Goal: Task Accomplishment & Management: Manage account settings

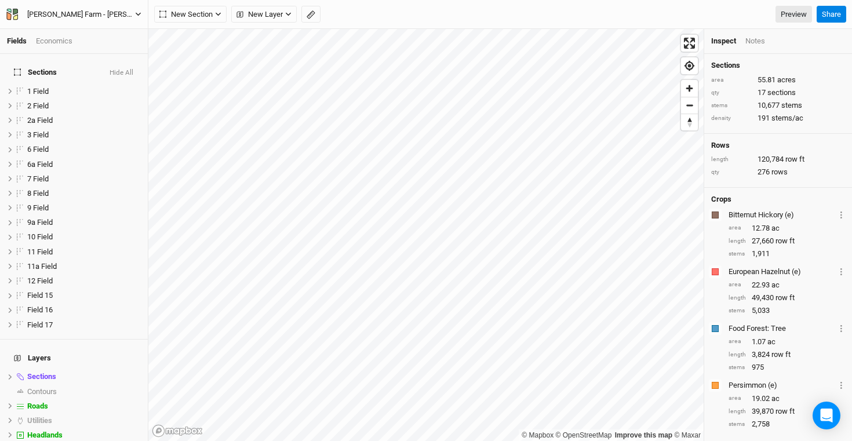
click at [114, 12] on div "[PERSON_NAME] Farm - [PERSON_NAME] & Persimmon Heavy" at bounding box center [81, 15] width 108 height 12
click at [140, 11] on icon "button" at bounding box center [138, 14] width 6 height 6
click at [139, 14] on icon "button" at bounding box center [138, 14] width 5 height 3
click at [104, 46] on button "Project Settings" at bounding box center [96, 47] width 92 height 15
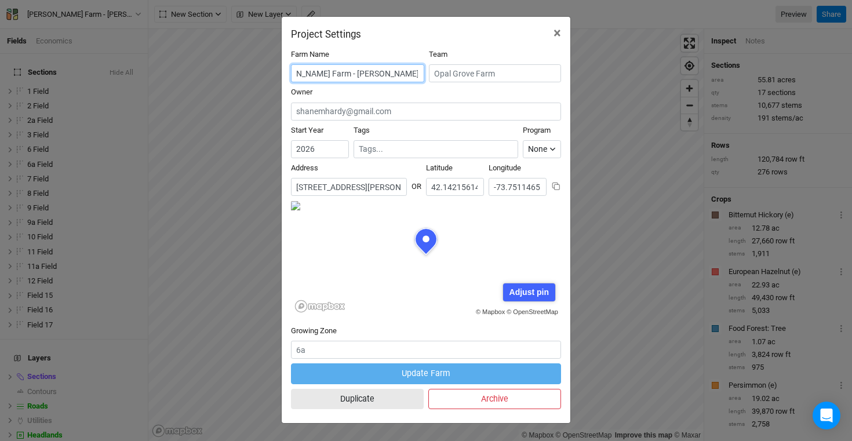
scroll to position [0, 40]
drag, startPoint x: 396, startPoint y: 73, endPoint x: 482, endPoint y: 73, distance: 86.4
click at [482, 73] on div "Farm Name Opal Grove Farm - Hazel & Persimmon Heavy Team" at bounding box center [426, 68] width 270 height 38
click at [557, 28] on span "×" at bounding box center [558, 33] width 8 height 16
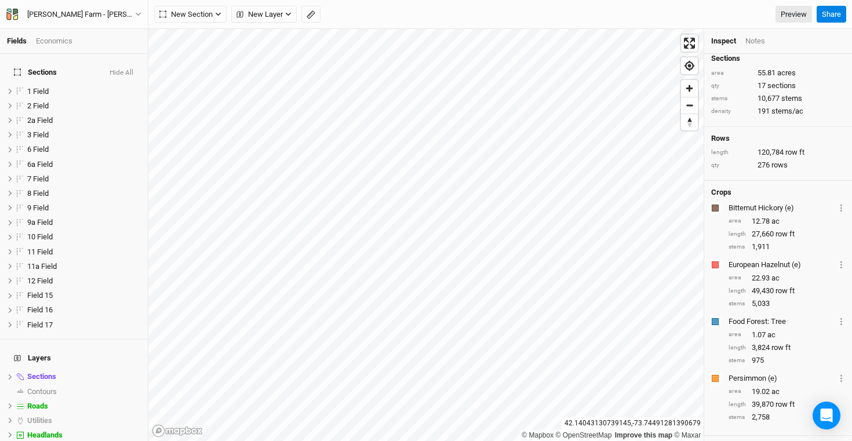
scroll to position [0, 0]
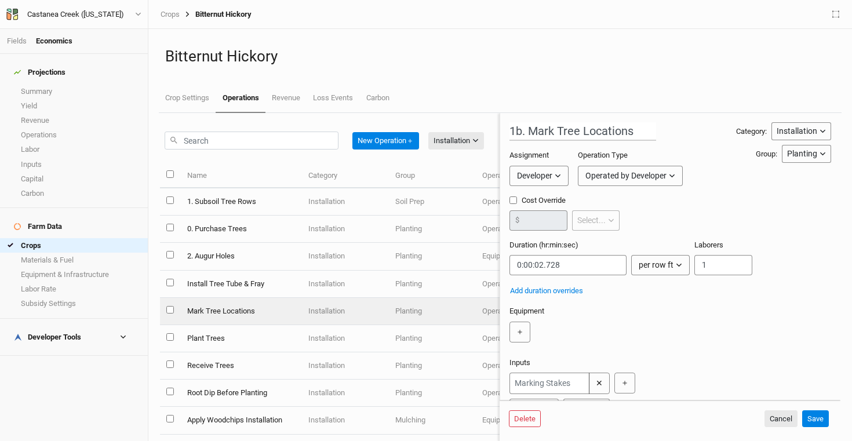
click at [605, 89] on ul "Crop Settings Operations Revenue Loss Events Carbon" at bounding box center [500, 98] width 683 height 29
click at [821, 419] on button "Save" at bounding box center [815, 418] width 27 height 17
click at [575, 67] on div "Bitternut Hickory Crop Settings Operations Revenue Loss Events Carbon" at bounding box center [500, 71] width 683 height 84
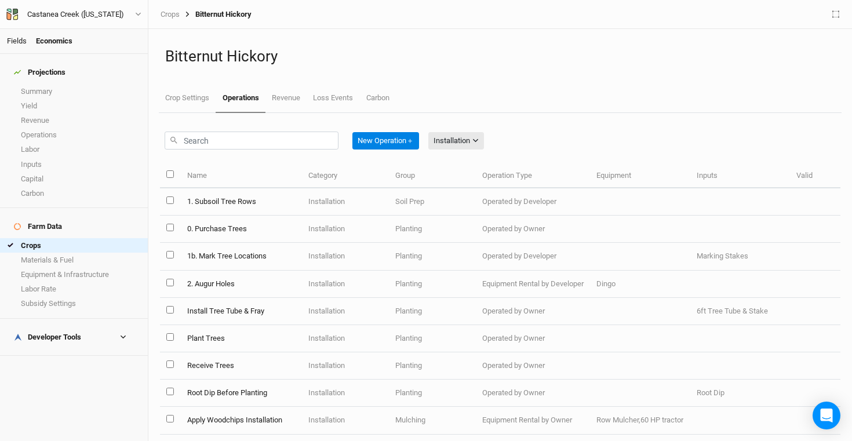
click at [20, 42] on link "Fields" at bounding box center [17, 41] width 20 height 9
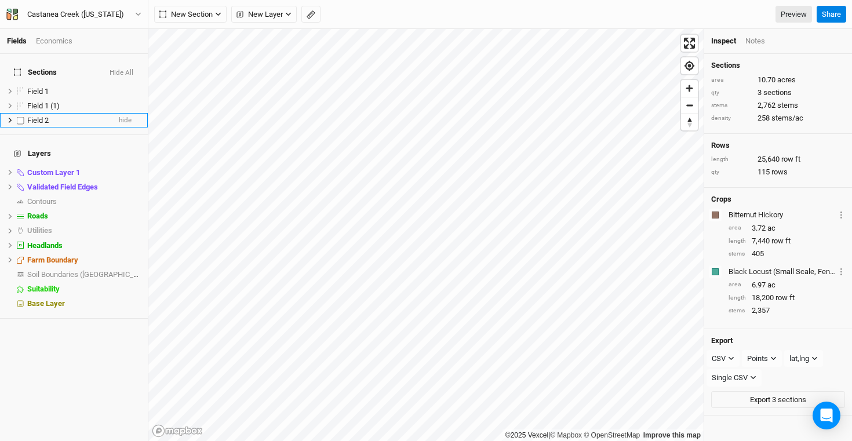
click at [39, 116] on span "Field 2" at bounding box center [37, 120] width 21 height 9
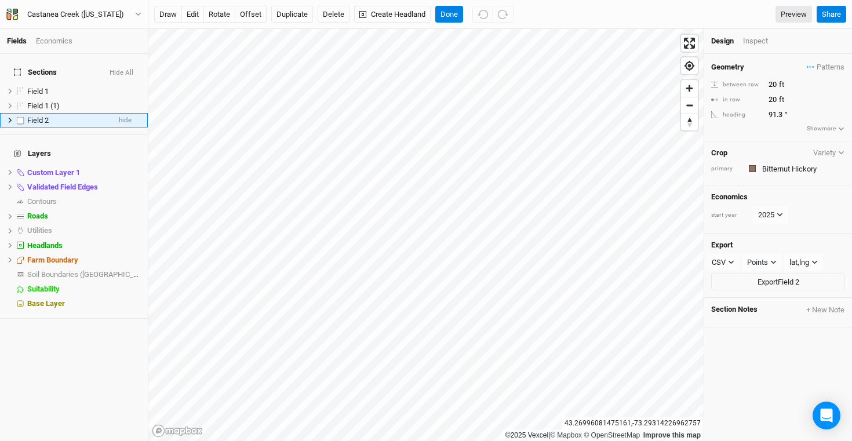
click at [20, 113] on label at bounding box center [20, 120] width 14 height 14
click at [20, 117] on input "checkbox" at bounding box center [21, 121] width 8 height 8
checkbox input "true"
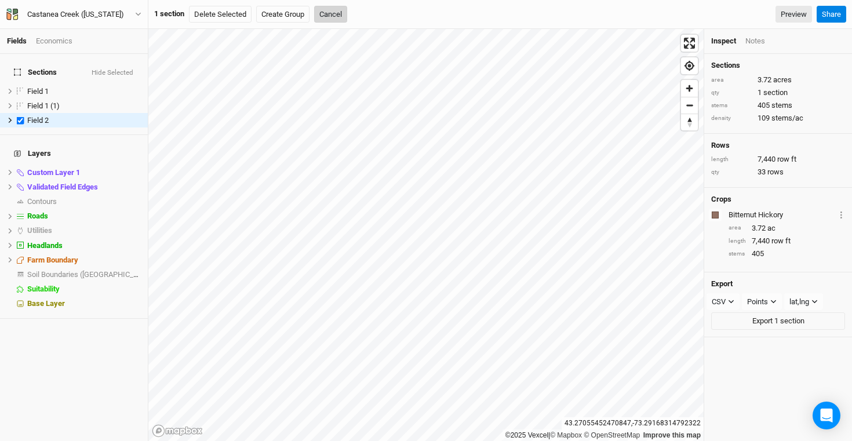
click at [343, 12] on button "Cancel" at bounding box center [330, 14] width 33 height 17
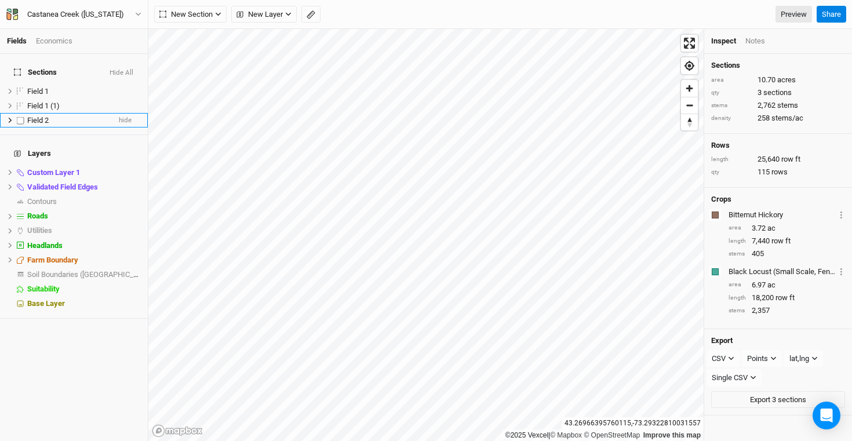
click at [48, 116] on span "Field 2" at bounding box center [37, 120] width 21 height 9
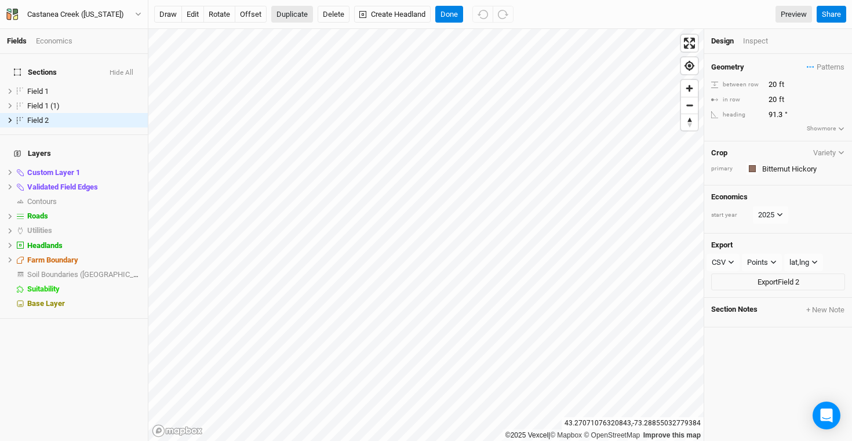
click at [296, 17] on button "Duplicate" at bounding box center [292, 14] width 42 height 17
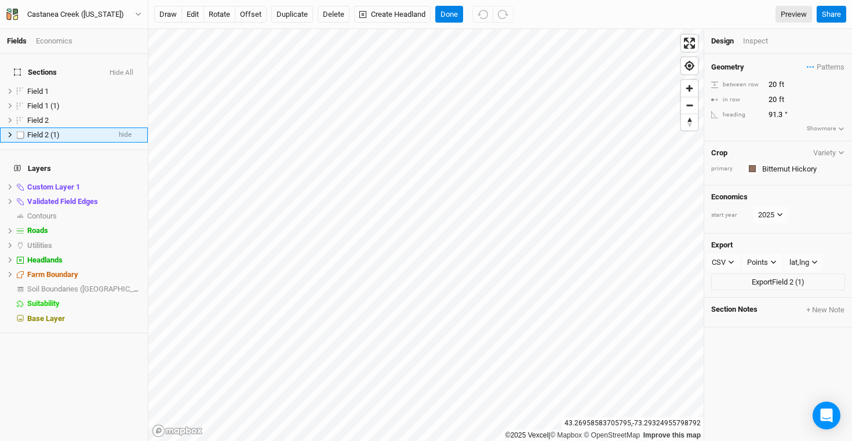
click at [41, 130] on span "Field 2 (1)" at bounding box center [43, 134] width 32 height 9
click at [62, 41] on div "Economics" at bounding box center [54, 41] width 37 height 10
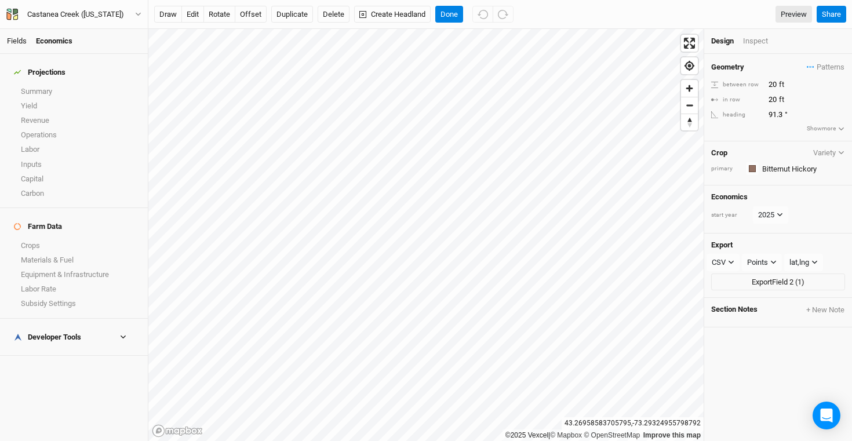
click at [20, 44] on link "Fields" at bounding box center [17, 41] width 20 height 9
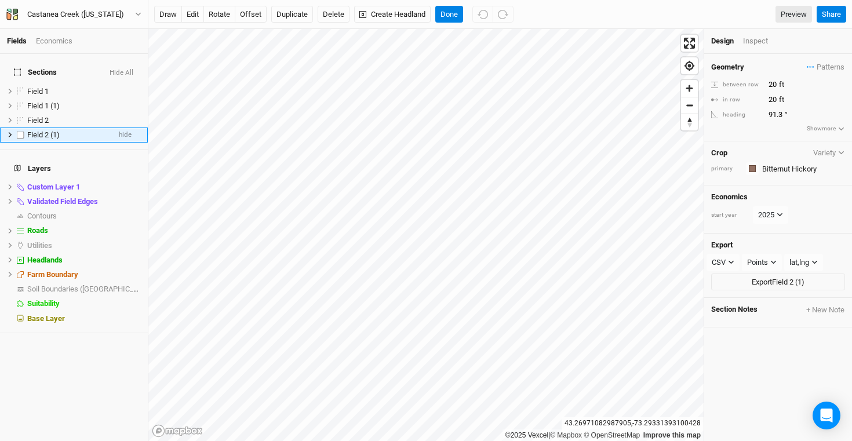
click at [45, 130] on span "Field 2 (1)" at bounding box center [43, 134] width 32 height 9
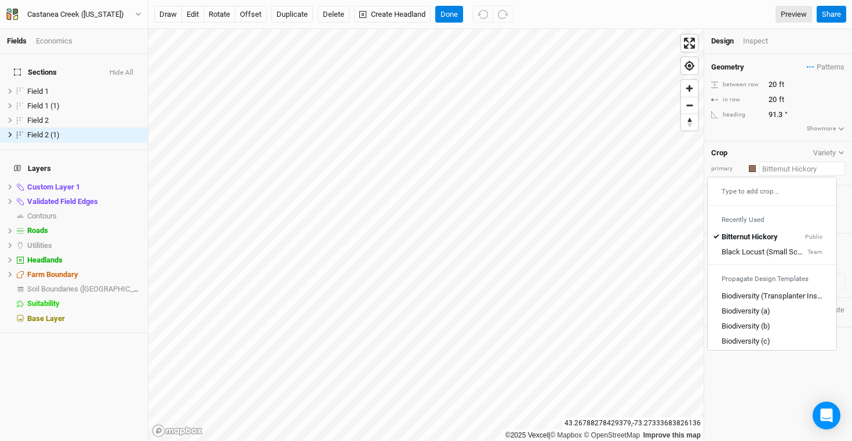
click at [784, 169] on input "text" at bounding box center [802, 169] width 86 height 14
type input "b"
type input "bitternut Hickory"
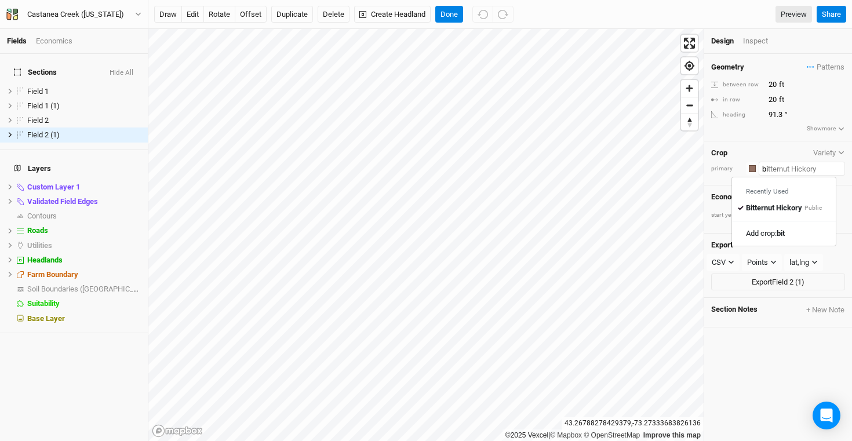
type input "b"
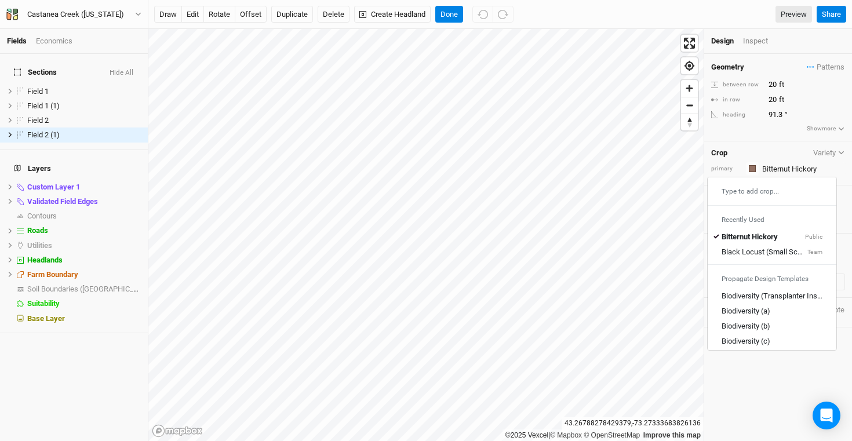
click at [809, 44] on ul "Design Inspect" at bounding box center [778, 41] width 134 height 10
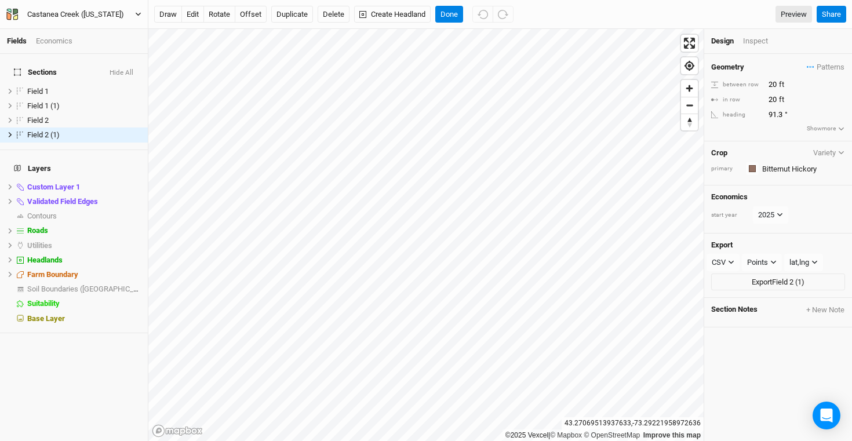
click at [89, 16] on div "Castanea Creek ([US_STATE])" at bounding box center [75, 15] width 97 height 12
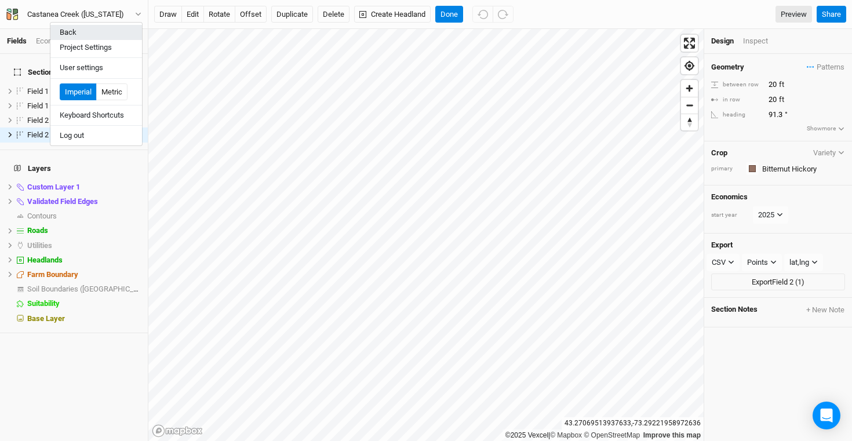
click at [91, 34] on button "Back" at bounding box center [96, 32] width 92 height 15
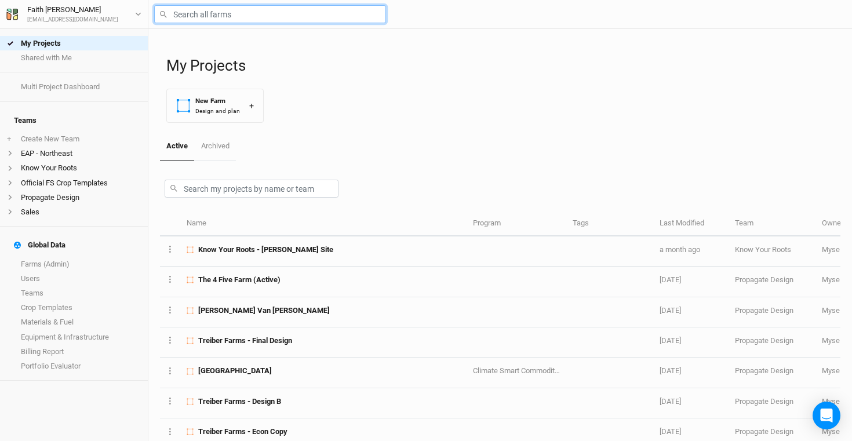
click at [214, 14] on input "text" at bounding box center [270, 14] width 232 height 18
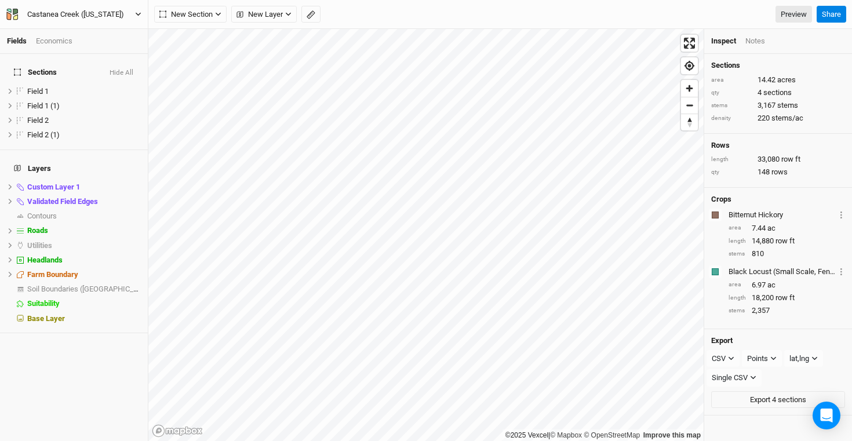
click at [79, 14] on div "Castanea Creek ([US_STATE])" at bounding box center [75, 15] width 97 height 12
click at [99, 53] on button "Project Settings" at bounding box center [96, 47] width 92 height 15
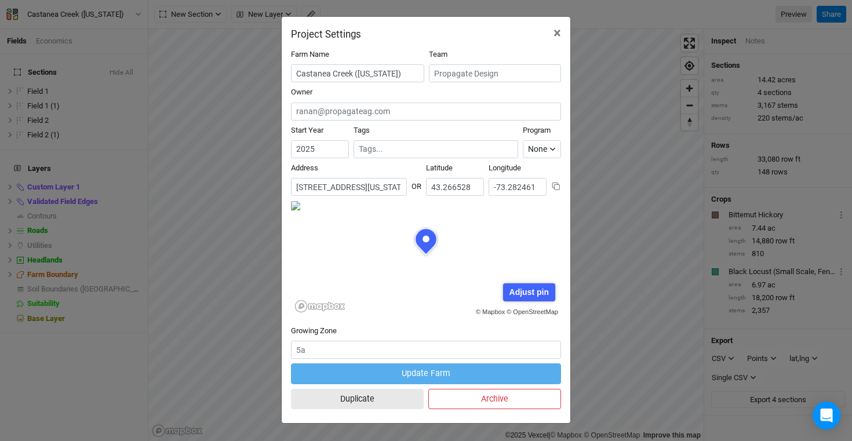
scroll to position [58, 135]
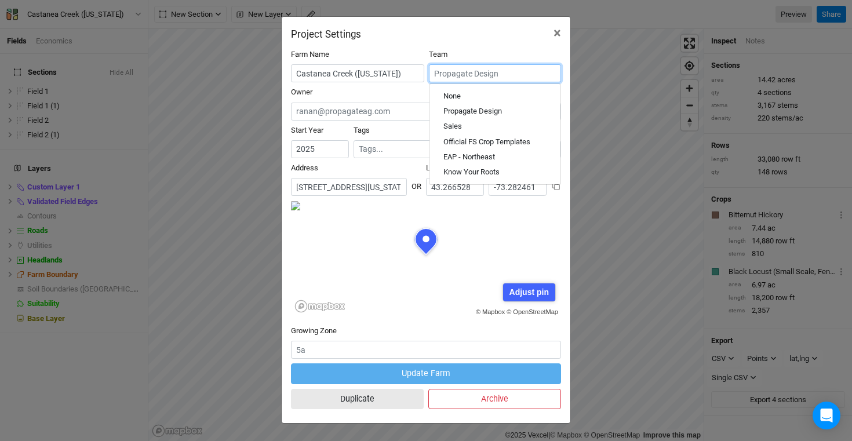
click at [521, 82] on input "text" at bounding box center [495, 73] width 132 height 18
click at [558, 38] on span "×" at bounding box center [558, 33] width 8 height 16
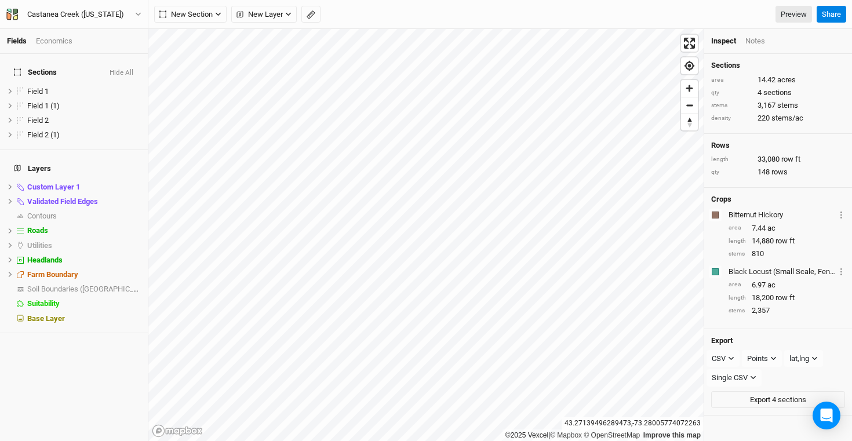
click at [774, 211] on div "Bitternut Hickory" at bounding box center [782, 215] width 107 height 10
click at [840, 216] on icon "Layer 1" at bounding box center [841, 215] width 2 height 7
click at [778, 210] on div "Bitternut Hickory" at bounding box center [782, 215] width 107 height 10
click at [43, 130] on span "Field 2 (1)" at bounding box center [43, 134] width 32 height 9
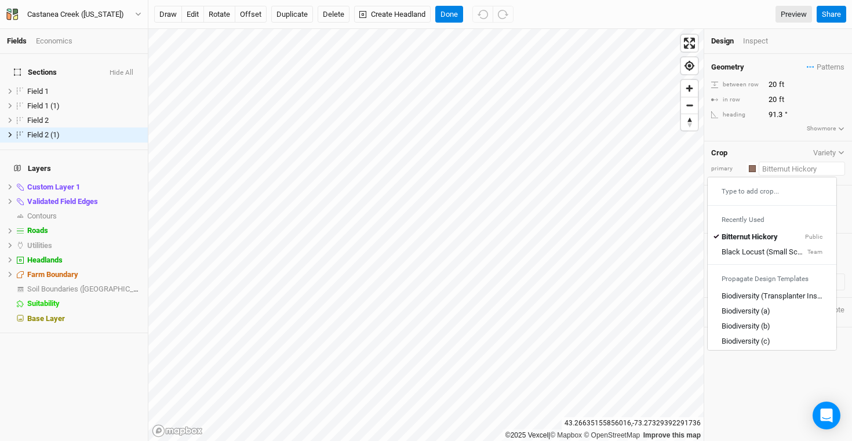
click at [806, 171] on input "text" at bounding box center [802, 169] width 86 height 14
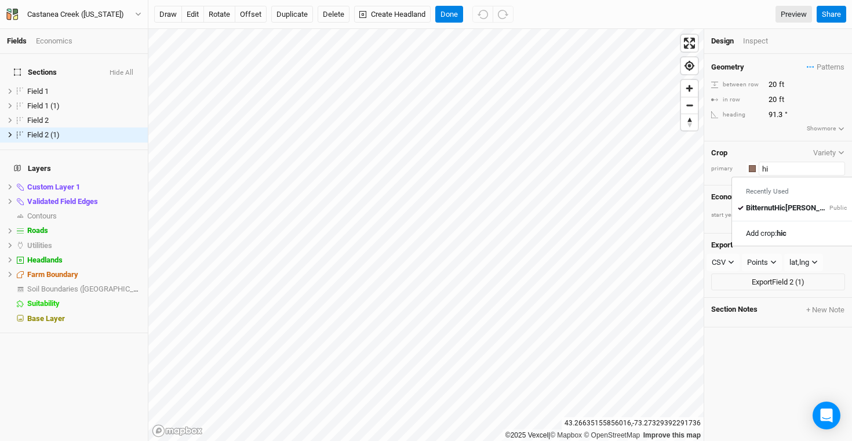
type input "h"
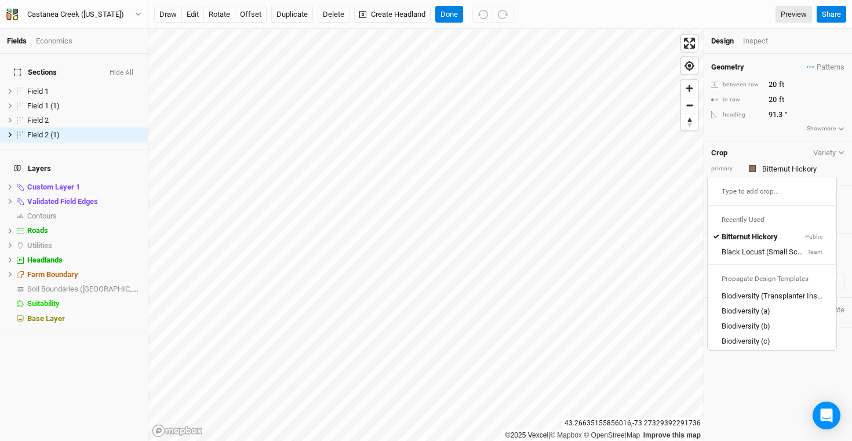
click at [762, 132] on div "Geometry Patterns ＋ New in-row pattern between row 20 ft in row 20 ft heading 9…" at bounding box center [778, 98] width 148 height 88
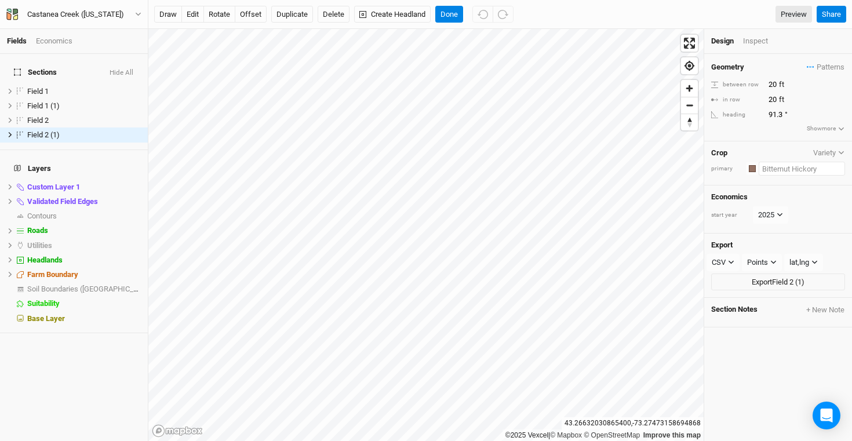
click at [789, 165] on input "text" at bounding box center [802, 169] width 86 height 14
type input "h"
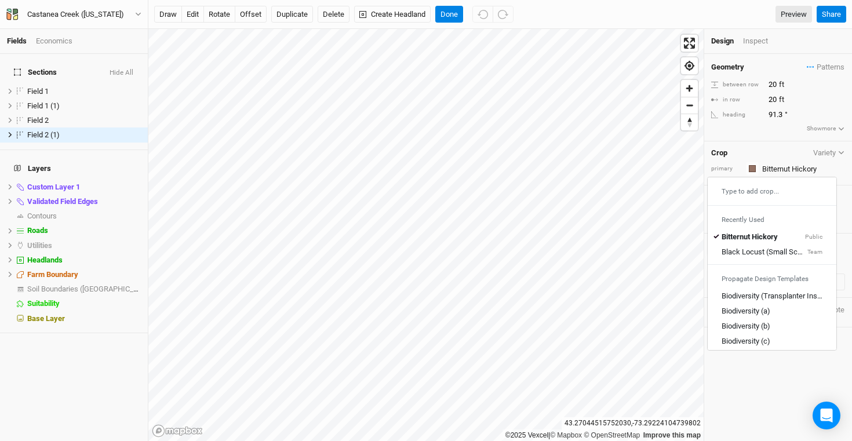
click at [99, 61] on h4 "Sections Hide All" at bounding box center [74, 72] width 134 height 23
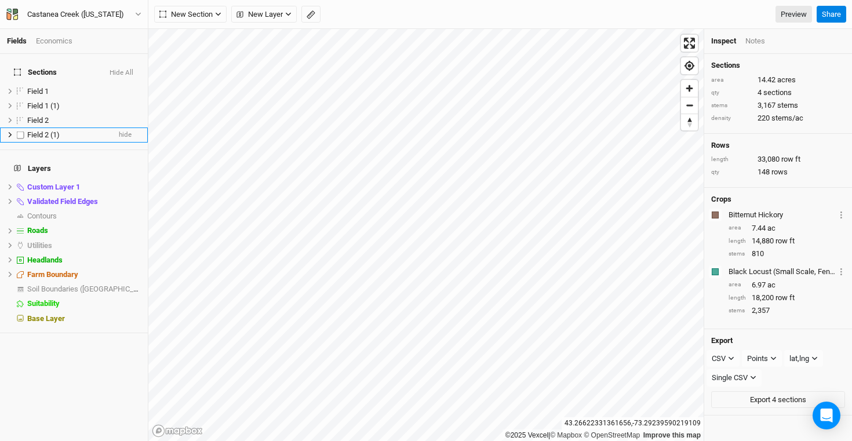
click at [50, 130] on span "Field 2 (1)" at bounding box center [43, 134] width 32 height 9
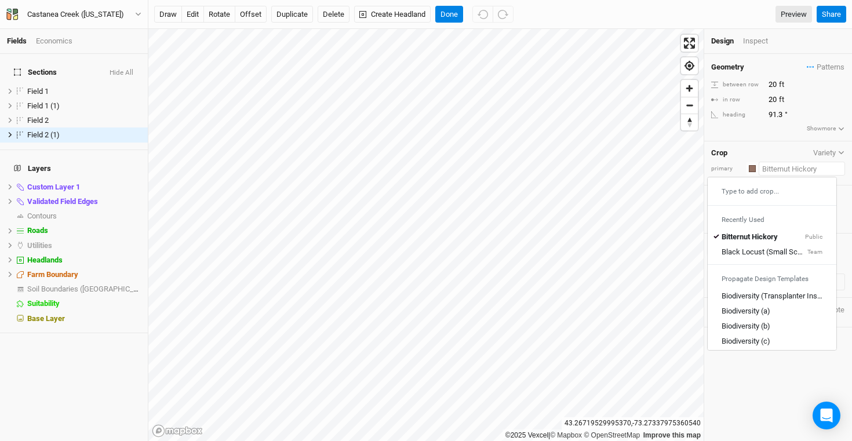
click at [771, 166] on input "text" at bounding box center [802, 169] width 86 height 14
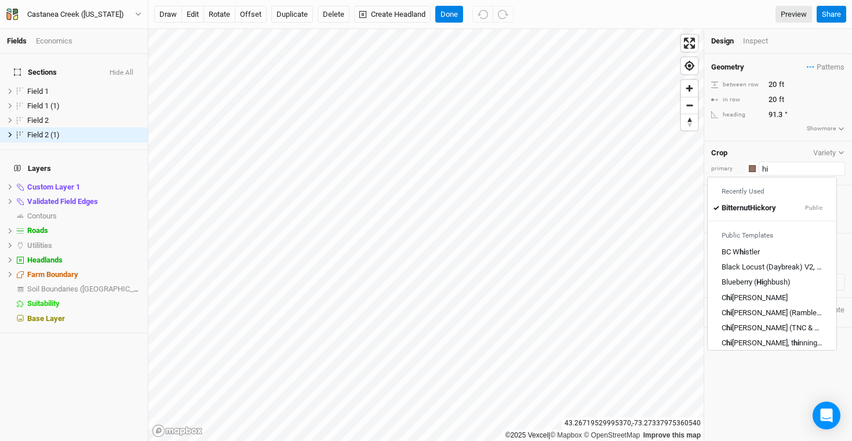
type input "h"
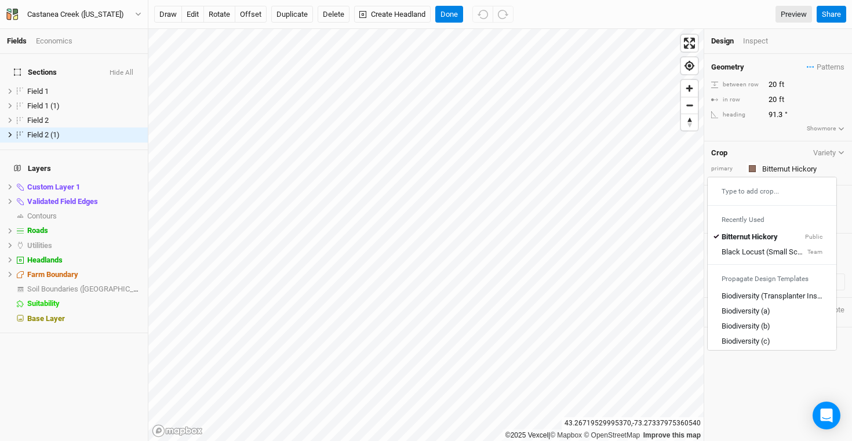
click at [813, 107] on div "Geometry Patterns ＋ New in-row pattern between row 20 ft in row 20 ft heading 9…" at bounding box center [778, 98] width 148 height 88
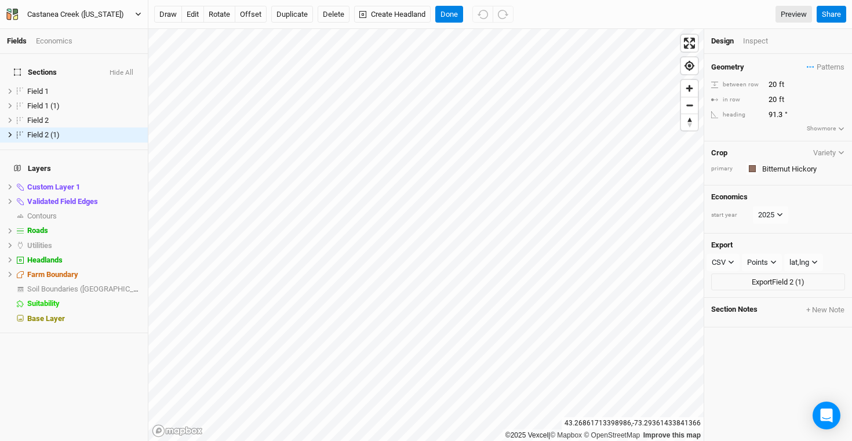
click at [72, 12] on div "Castanea Creek (Washington)" at bounding box center [75, 15] width 97 height 12
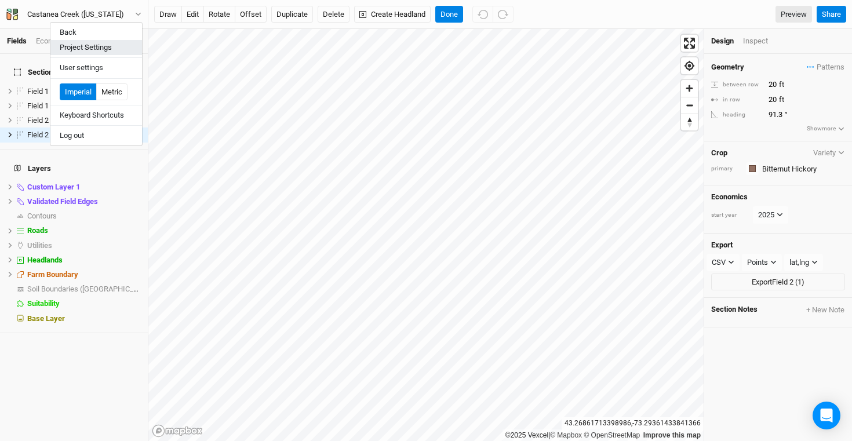
click at [101, 53] on button "Project Settings" at bounding box center [96, 47] width 92 height 15
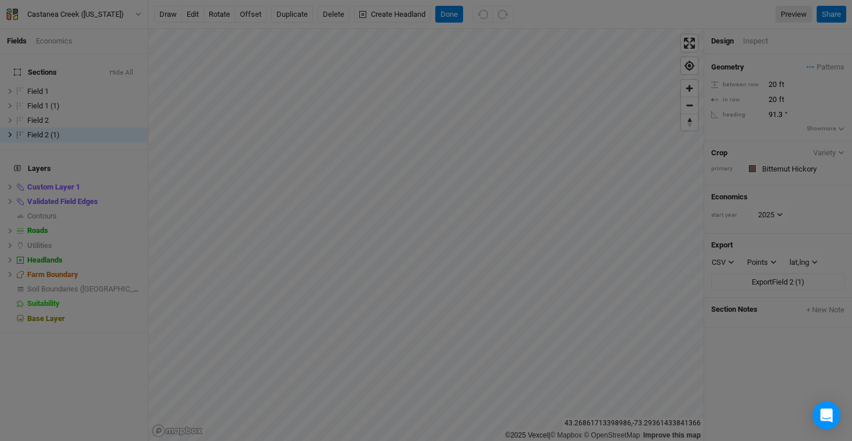
scroll to position [58, 135]
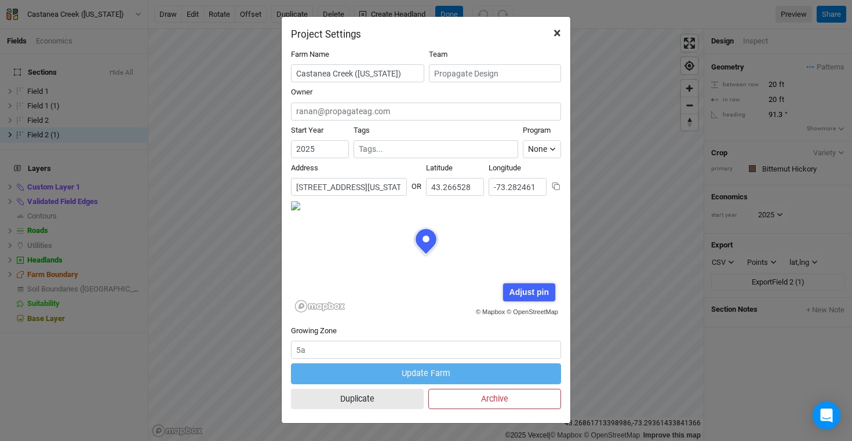
click at [558, 32] on span "×" at bounding box center [558, 33] width 8 height 16
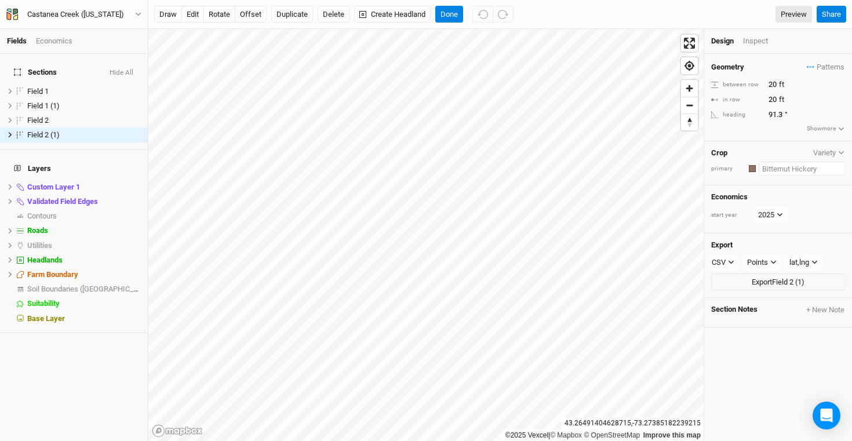
click at [791, 169] on input "text" at bounding box center [802, 169] width 86 height 14
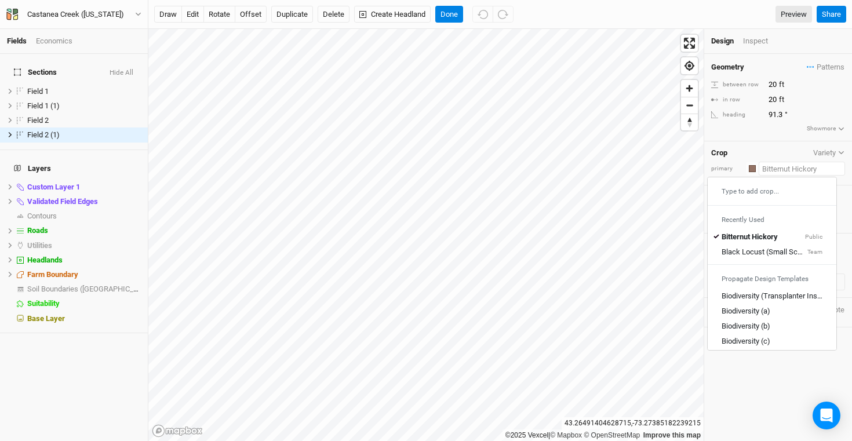
type input "b"
type input "bitternut Hickory"
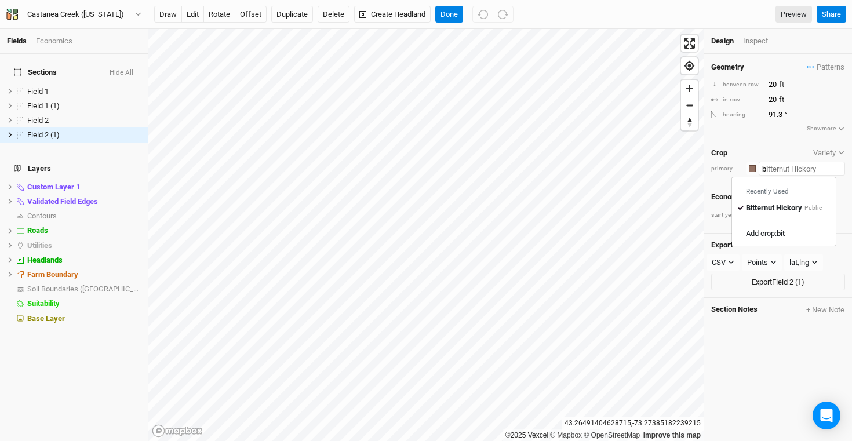
type input "b"
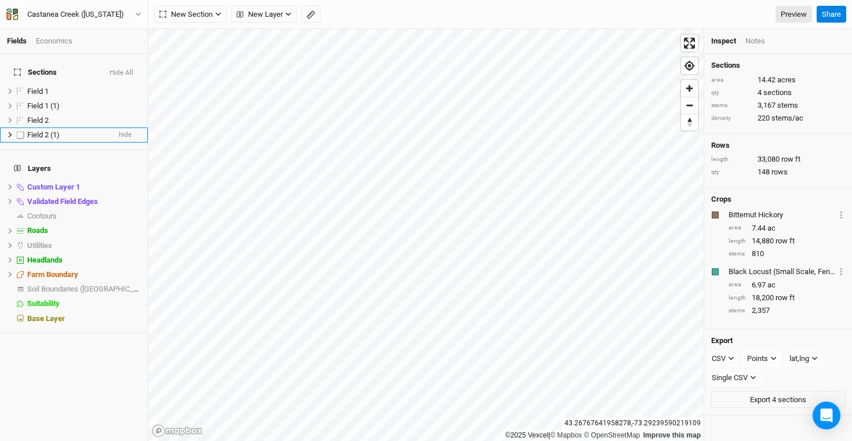
click at [90, 130] on div "Field 2 (1)" at bounding box center [68, 134] width 82 height 9
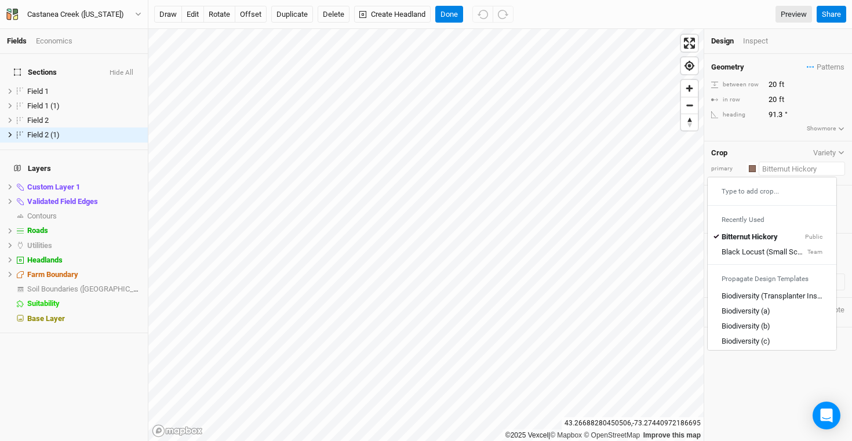
click at [803, 169] on input "text" at bounding box center [802, 169] width 86 height 14
type input "b"
type input "bitternut Hickory"
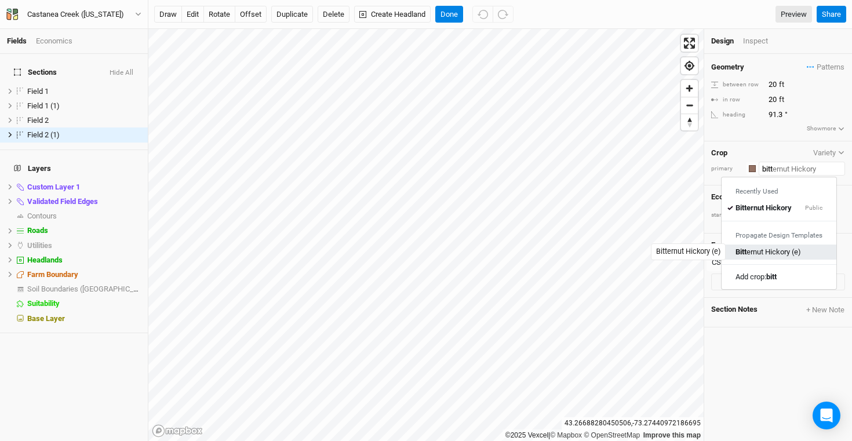
click at [785, 247] on div "Bitt ernut Hickory (e)" at bounding box center [768, 252] width 65 height 10
type input "Bitternut Hickory (e)"
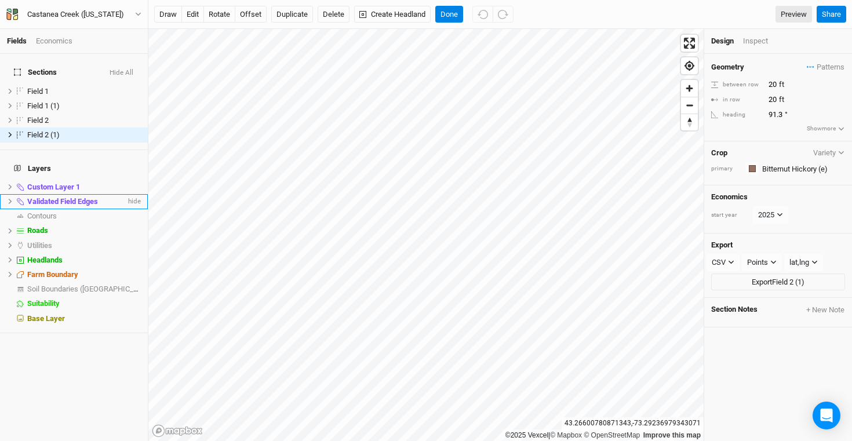
type input "10"
click at [445, 10] on button "Done" at bounding box center [449, 14] width 28 height 17
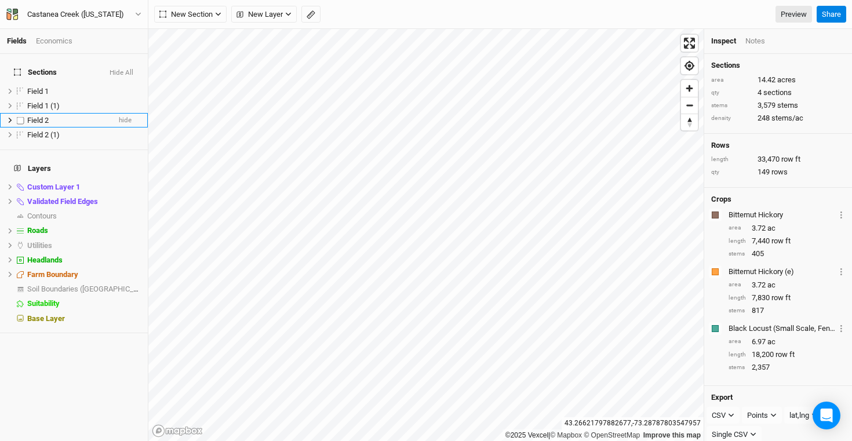
click at [60, 116] on div "Field 2" at bounding box center [68, 120] width 82 height 9
